Goal: Transaction & Acquisition: Purchase product/service

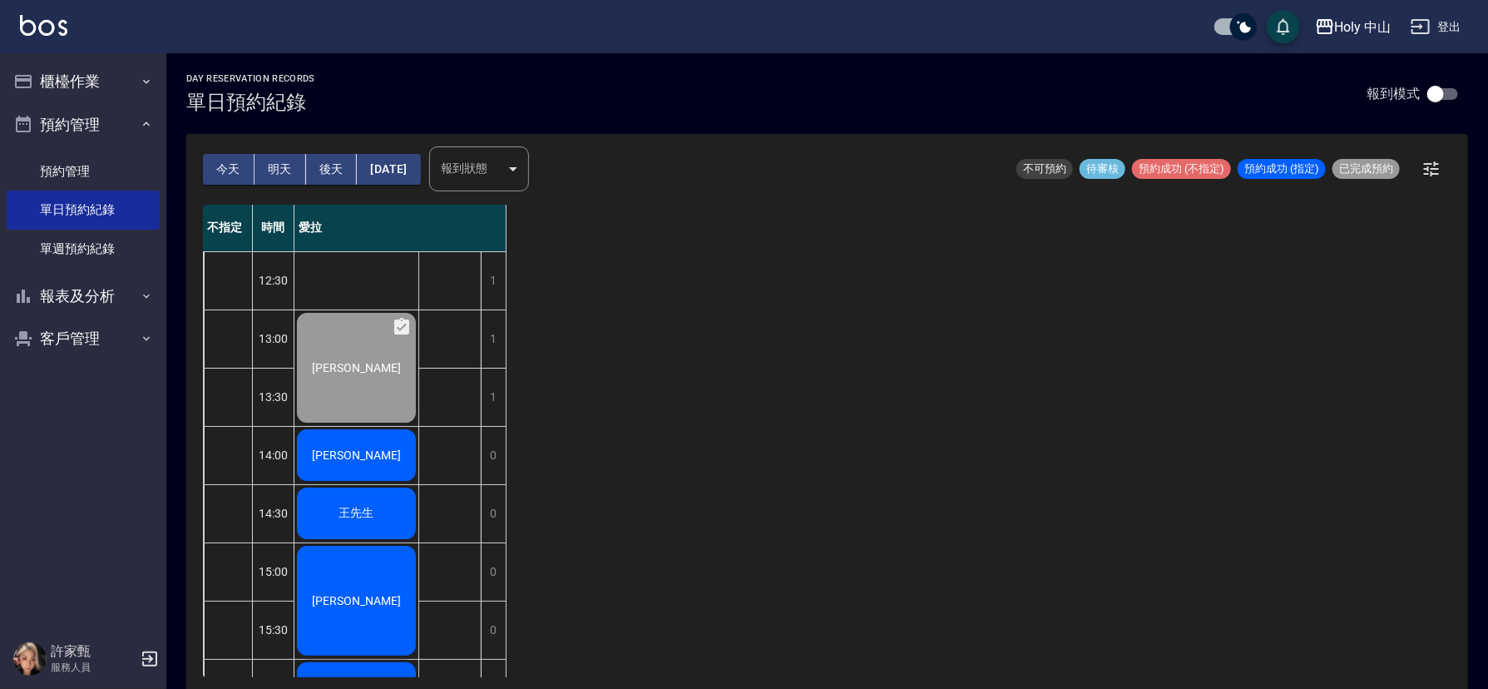
click at [368, 506] on span "王先生" at bounding box center [357, 513] width 42 height 15
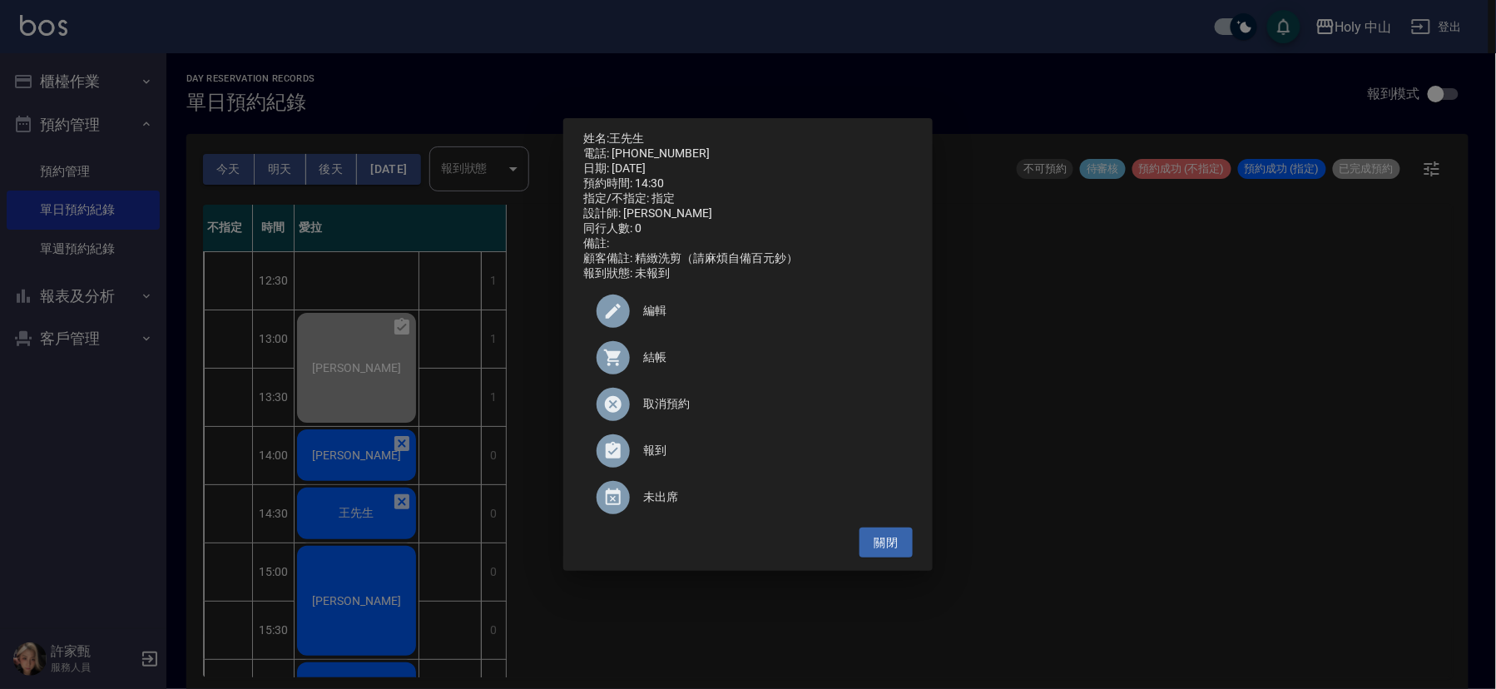
click at [655, 360] on span "結帳" at bounding box center [771, 357] width 256 height 17
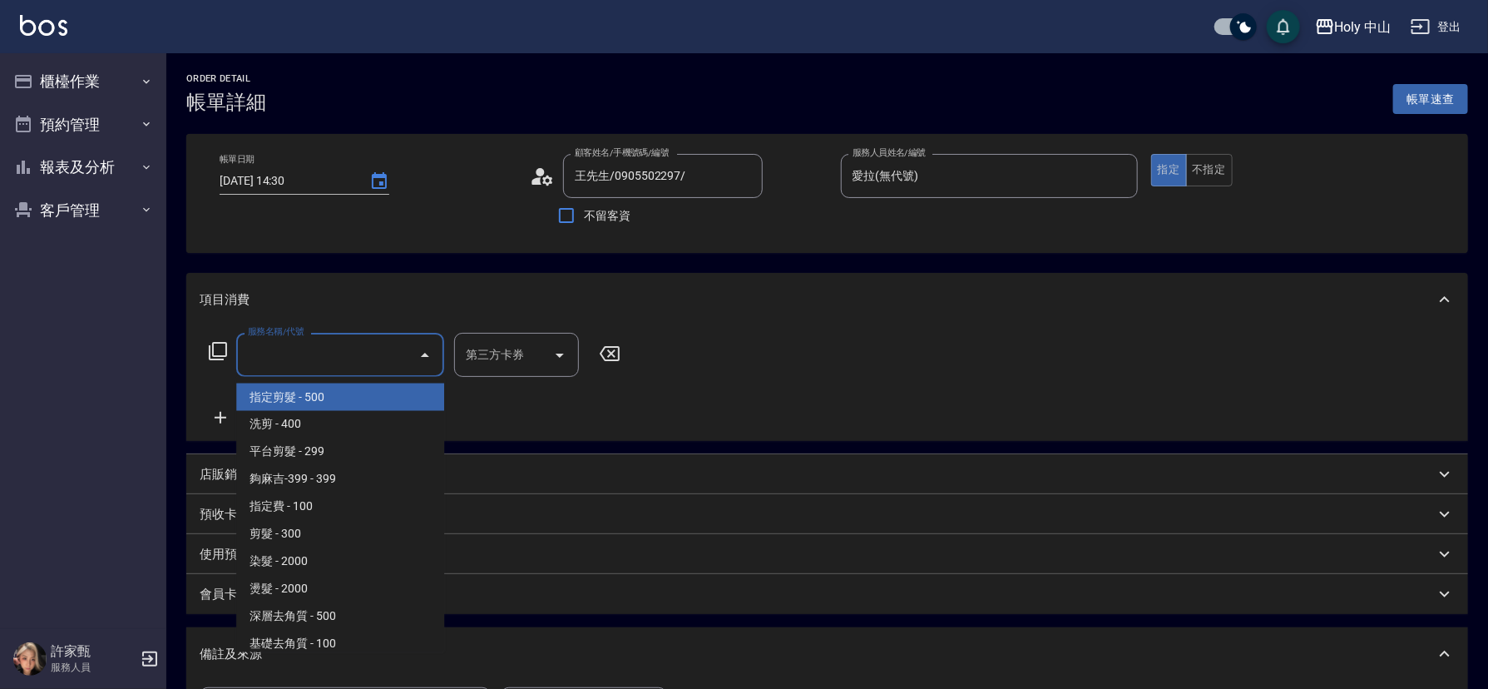
click at [368, 351] on input "服務名稱/代號" at bounding box center [328, 354] width 168 height 29
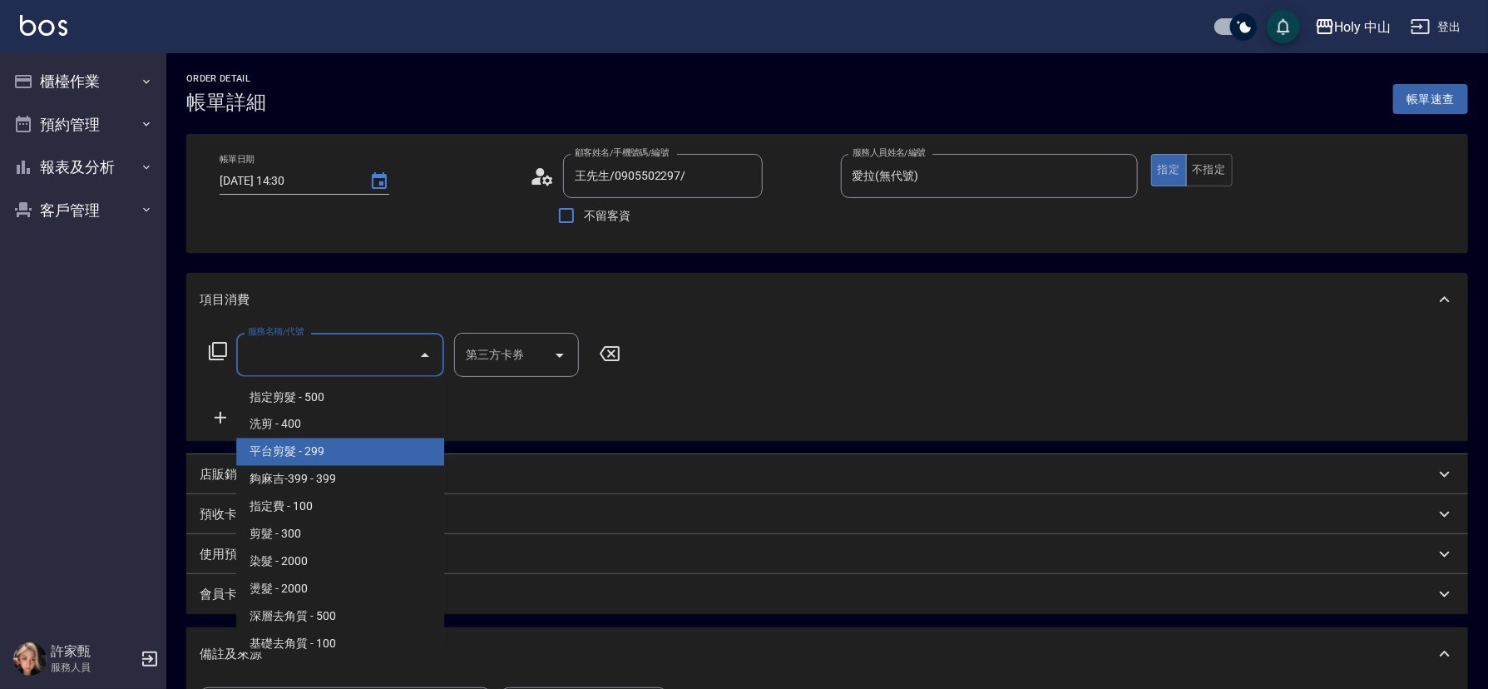
click at [318, 459] on span "平台剪髮 - 299" at bounding box center [340, 451] width 208 height 27
type input "平台剪髮(4)"
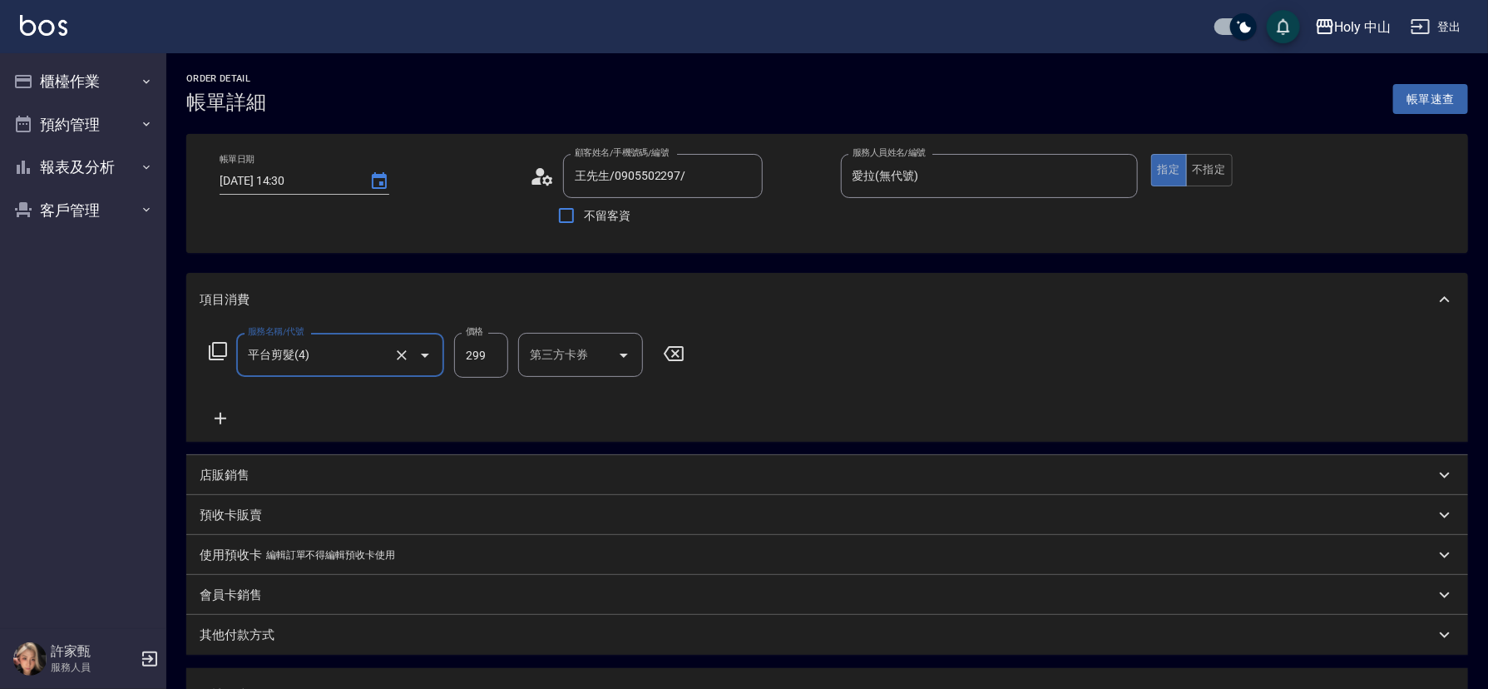
click at [585, 355] on div "第三方卡券 第三方卡券" at bounding box center [580, 355] width 125 height 44
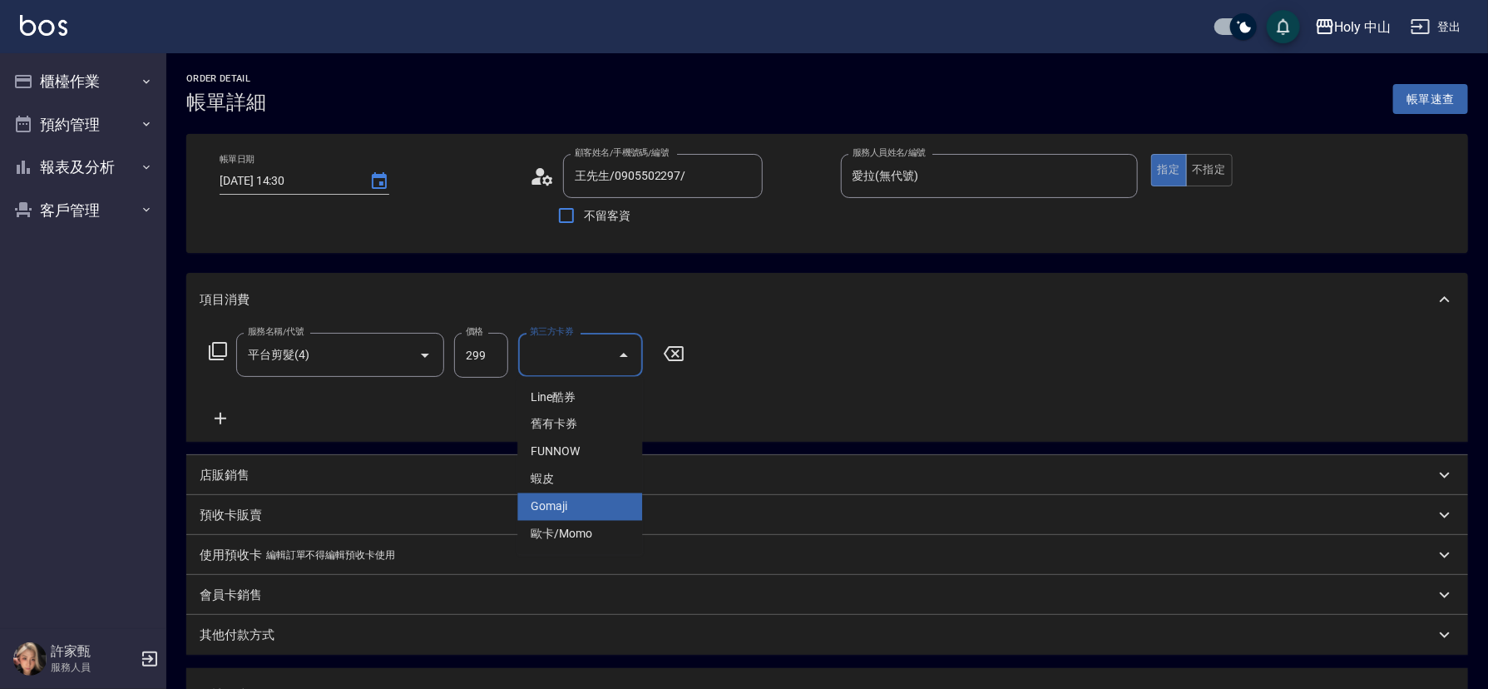
click at [566, 503] on span "Gomaji" at bounding box center [579, 506] width 125 height 27
type input "Gomaji"
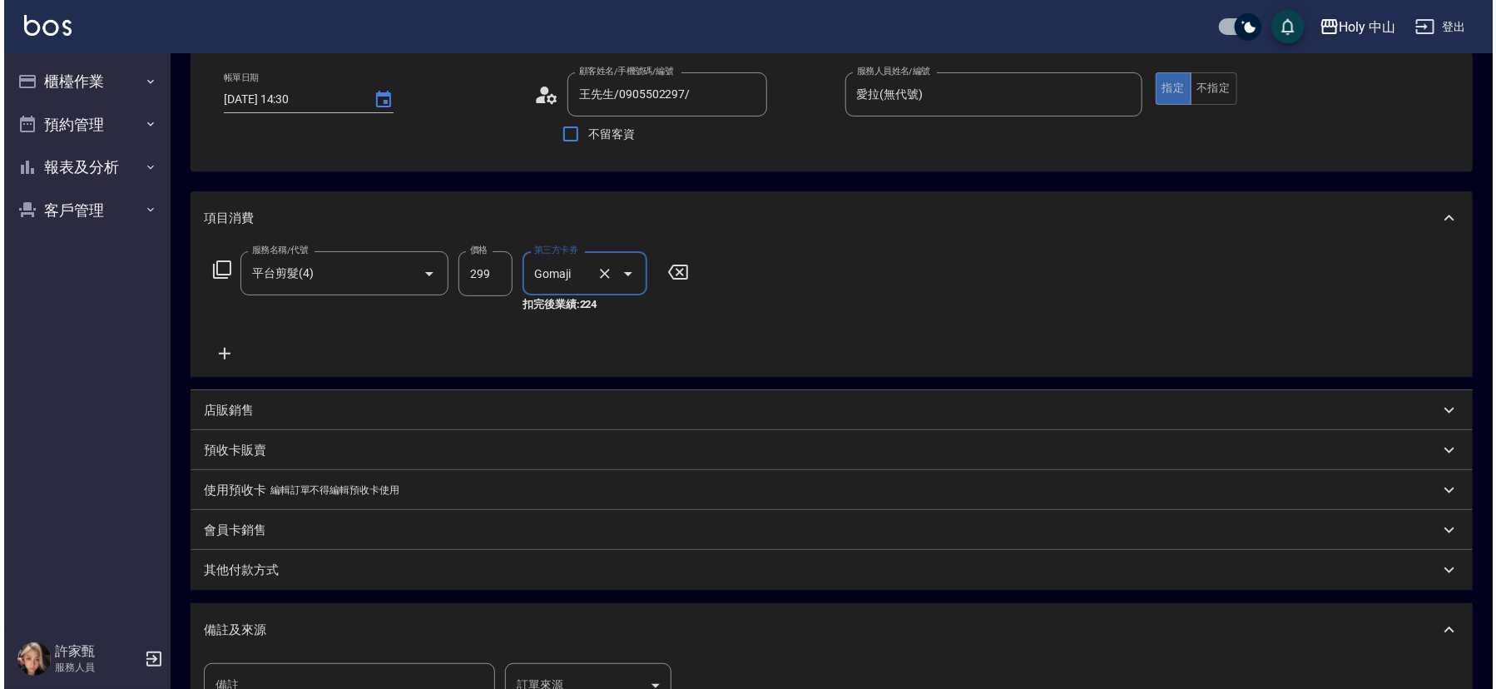
scroll to position [312, 0]
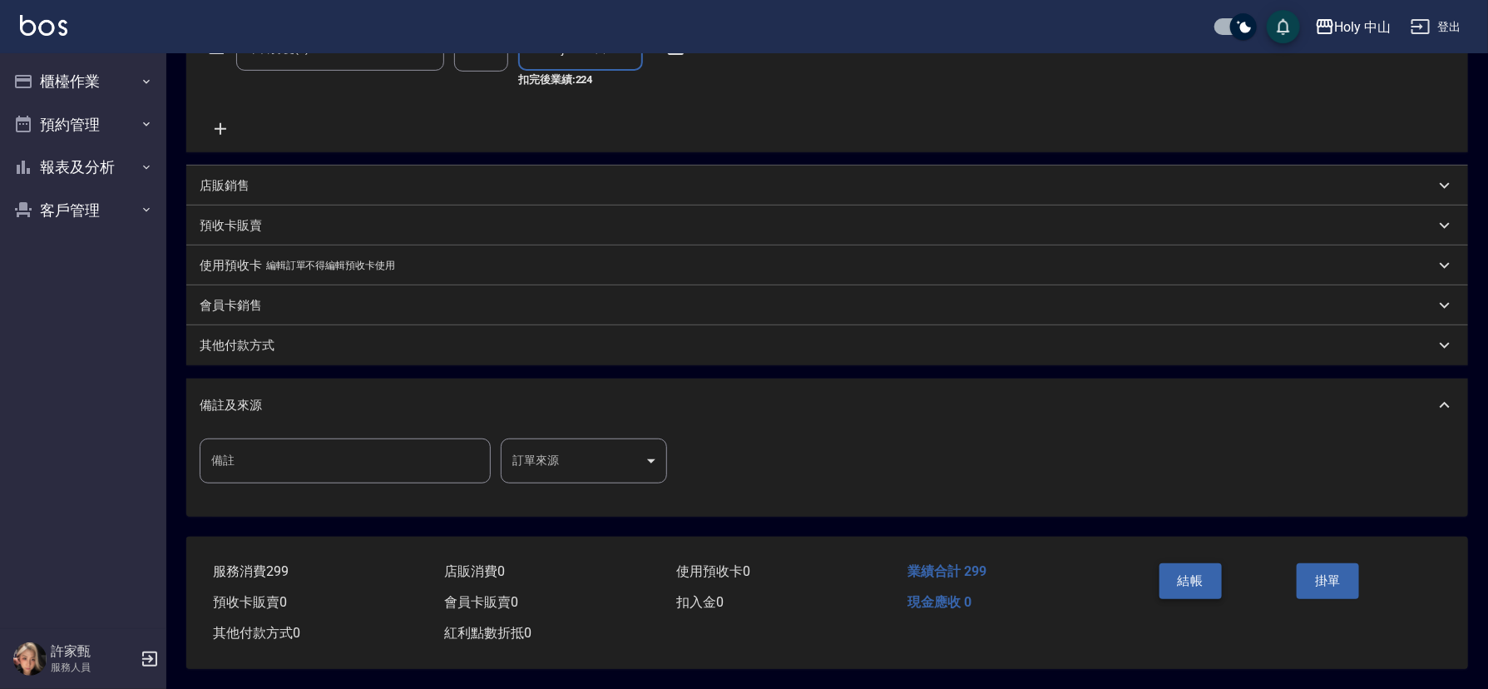
click at [1183, 573] on button "結帳" at bounding box center [1191, 580] width 62 height 35
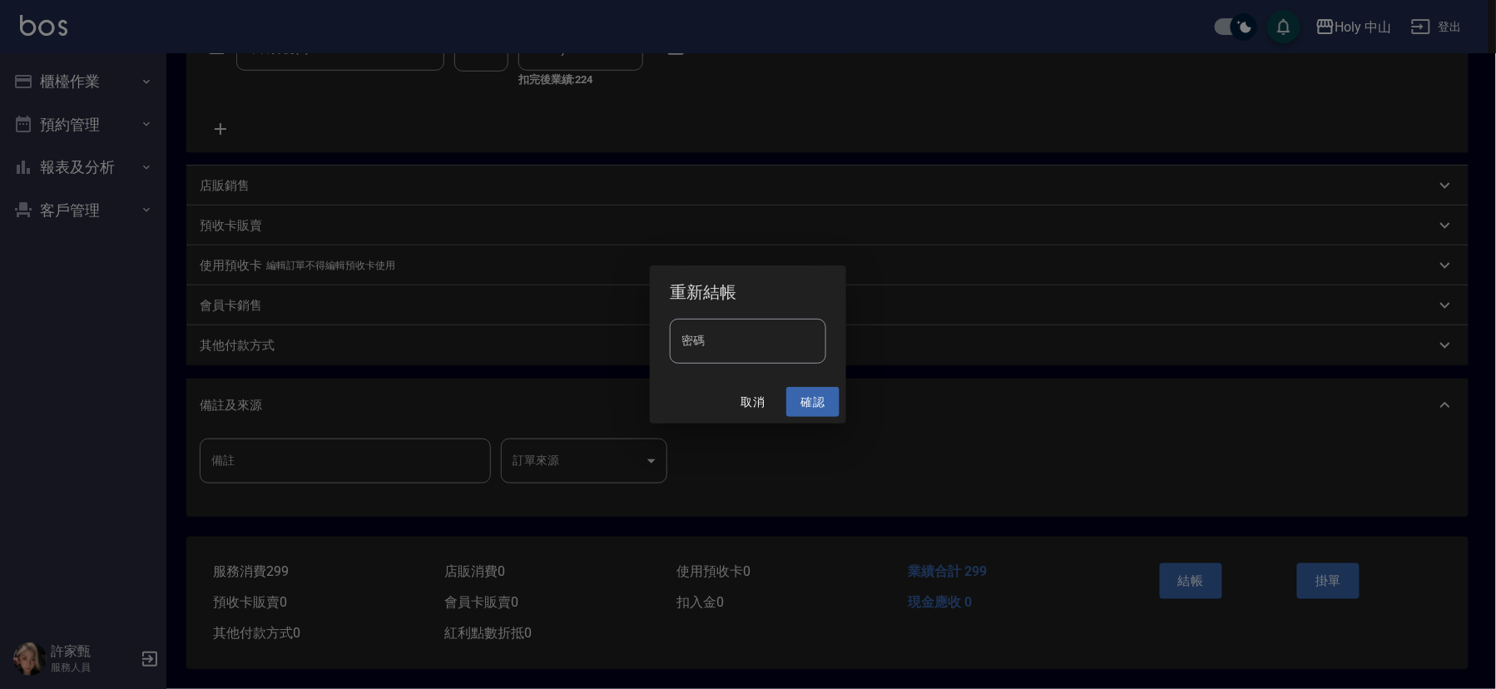
click at [808, 397] on button "確認" at bounding box center [812, 402] width 53 height 31
